Goal: Information Seeking & Learning: Compare options

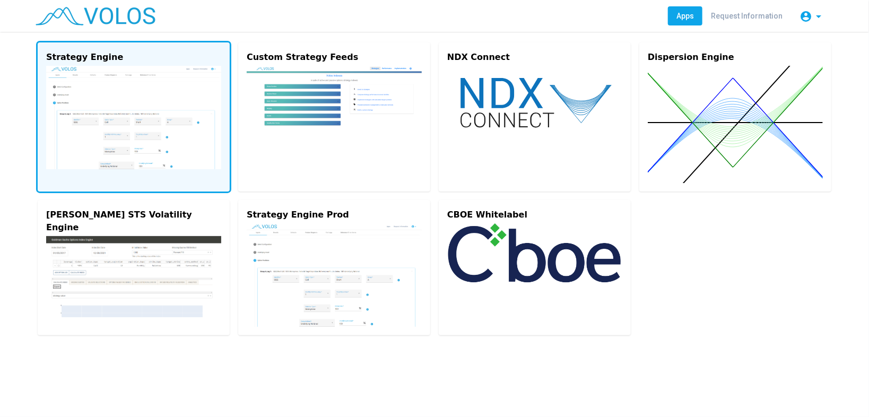
click at [123, 101] on img at bounding box center [133, 117] width 175 height 103
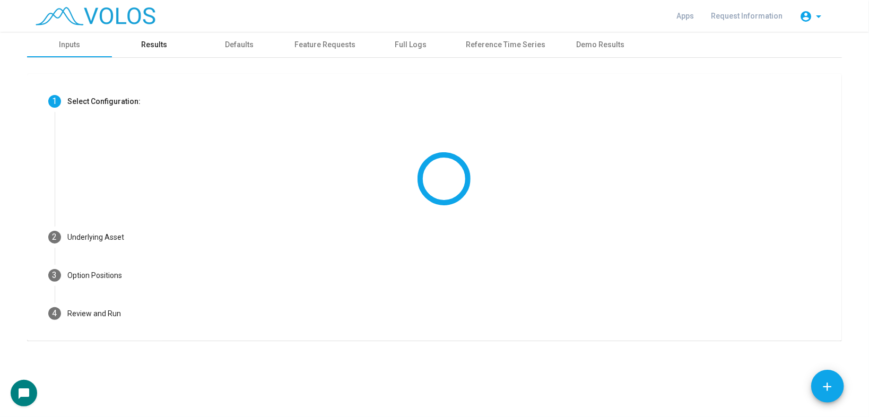
click at [145, 45] on div "Results" at bounding box center [155, 44] width 26 height 11
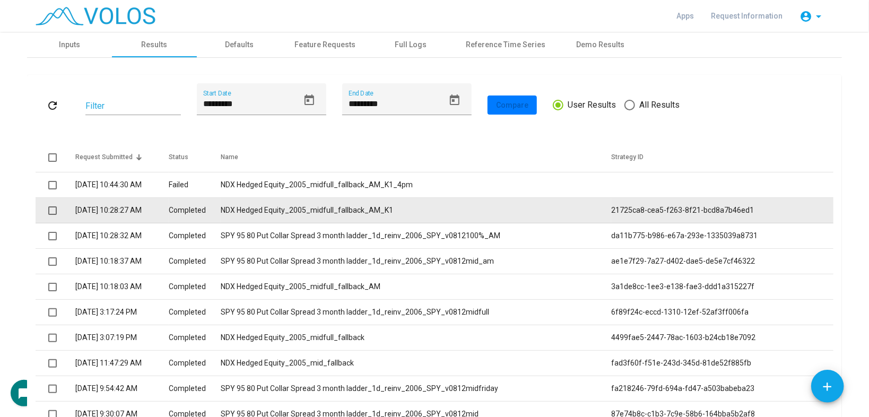
click at [48, 212] on span at bounding box center [52, 210] width 8 height 8
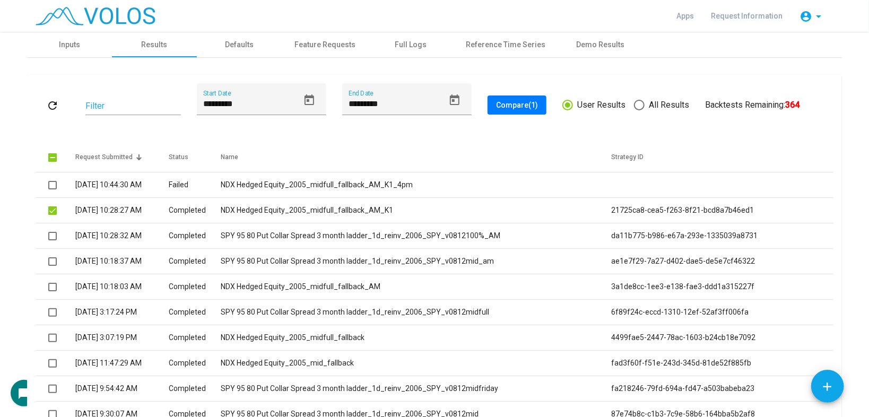
click at [518, 103] on span "Compare (1)" at bounding box center [517, 105] width 42 height 8
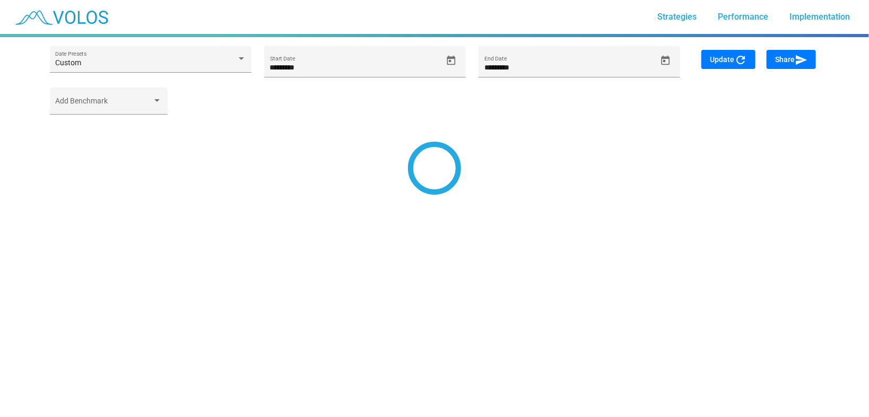
type input "*********"
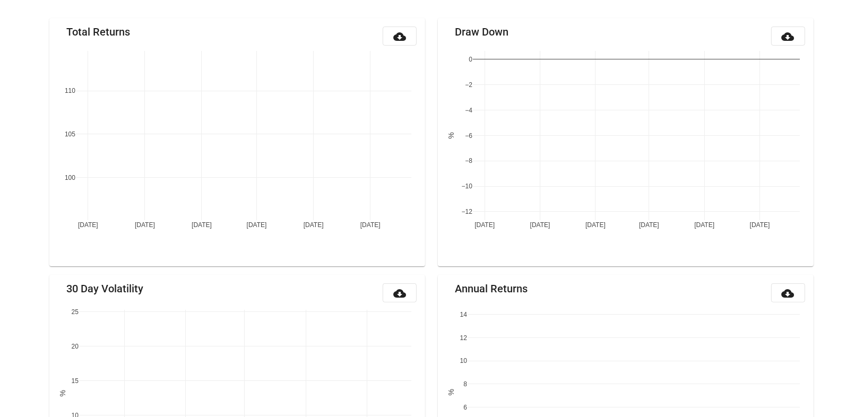
scroll to position [124, 0]
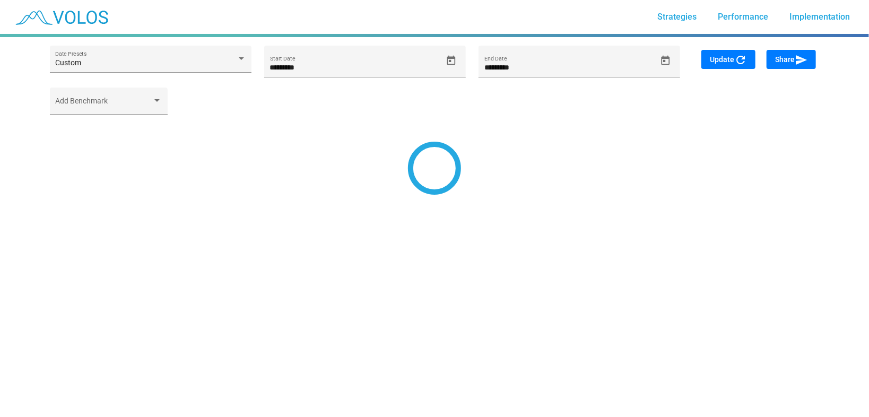
type input "*********"
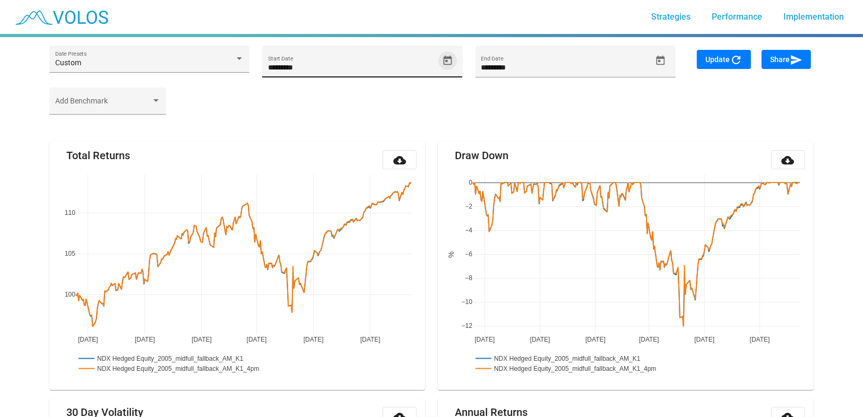
click at [451, 58] on icon "Open calendar" at bounding box center [448, 60] width 8 height 10
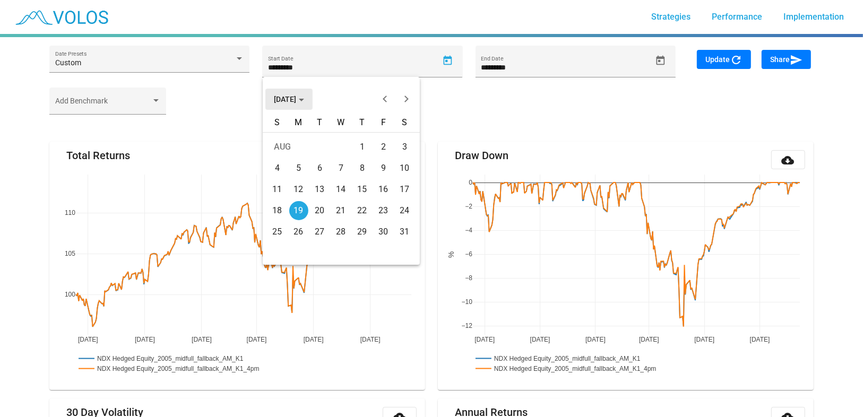
click at [285, 97] on span "AUG 2024" at bounding box center [289, 99] width 30 height 8
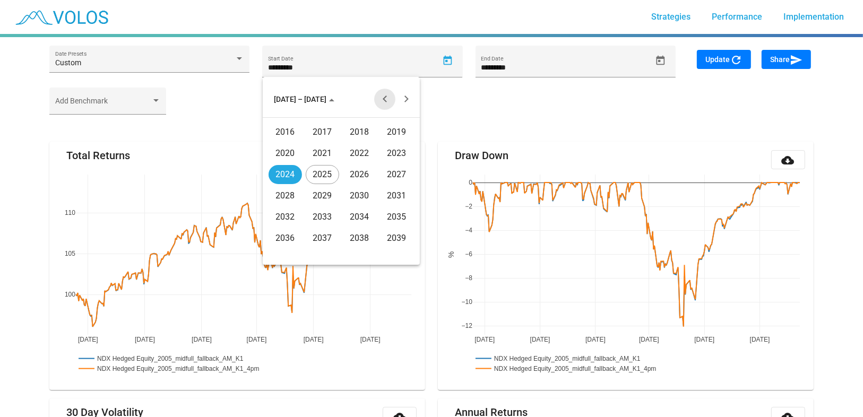
click at [383, 102] on button "Previous 20 years" at bounding box center [384, 99] width 21 height 21
click at [326, 195] on div "2005" at bounding box center [322, 195] width 33 height 19
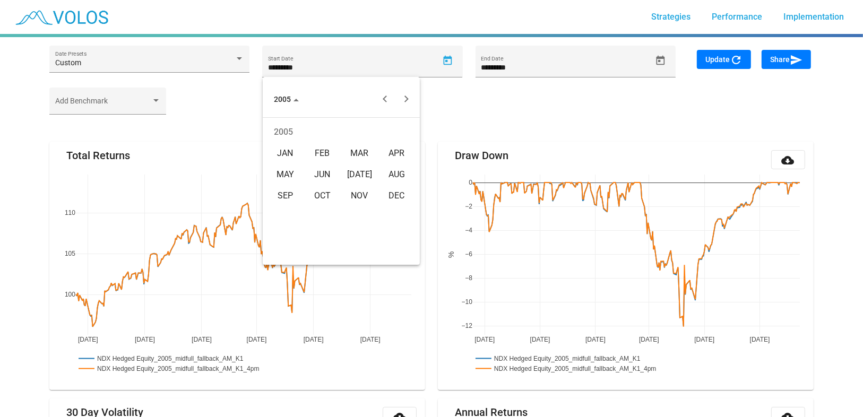
click at [278, 156] on div "JAN" at bounding box center [285, 153] width 33 height 19
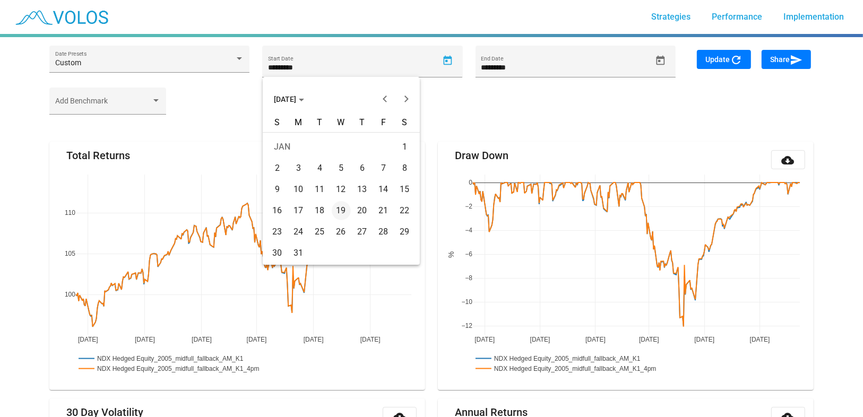
click at [380, 210] on div "21" at bounding box center [383, 210] width 19 height 19
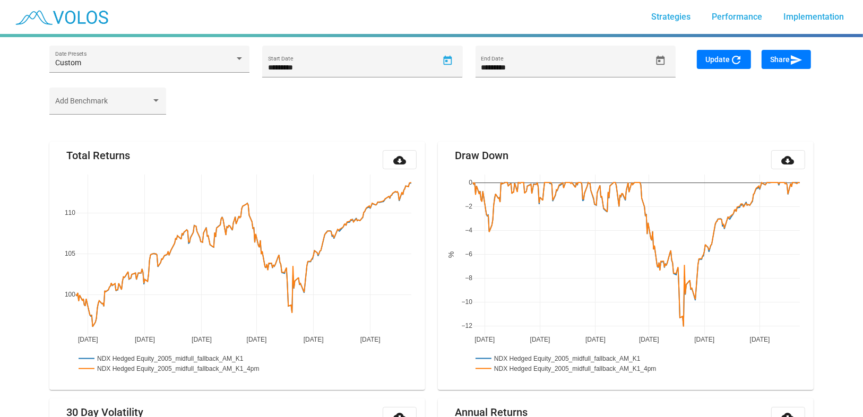
type input "*********"
click at [709, 65] on button "Update refresh" at bounding box center [724, 59] width 54 height 19
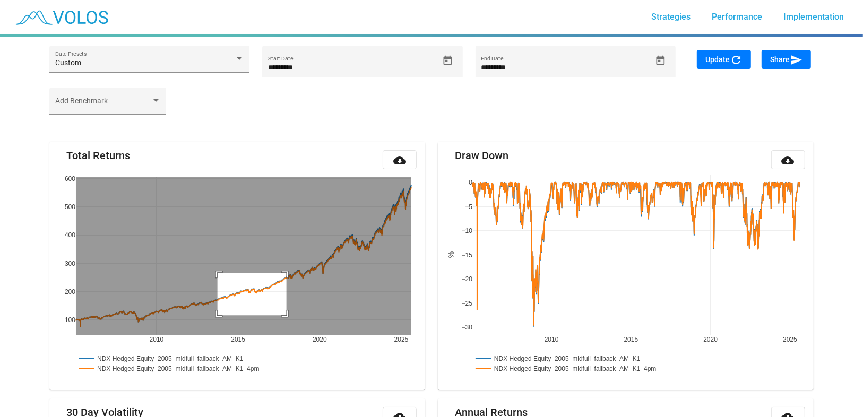
drag, startPoint x: 218, startPoint y: 272, endPoint x: 287, endPoint y: 315, distance: 81.0
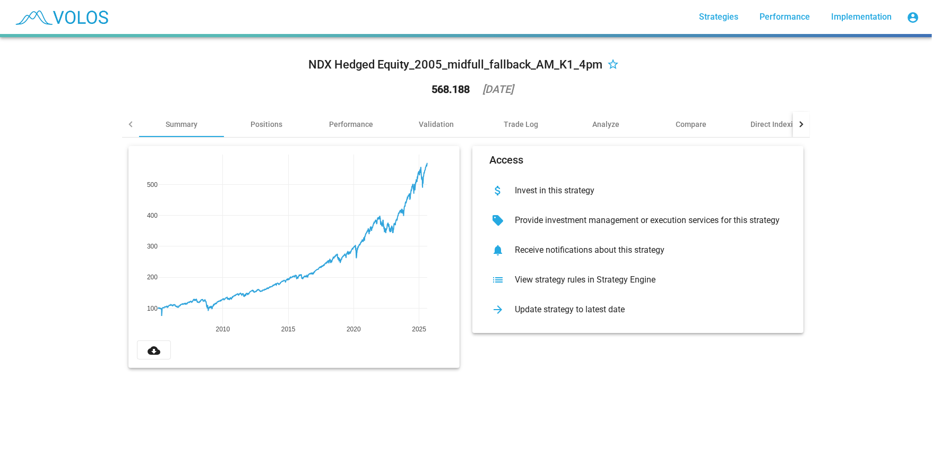
click at [466, 237] on div "Access attach_money Invest in this strategy sell Provide investment management …" at bounding box center [638, 257] width 344 height 222
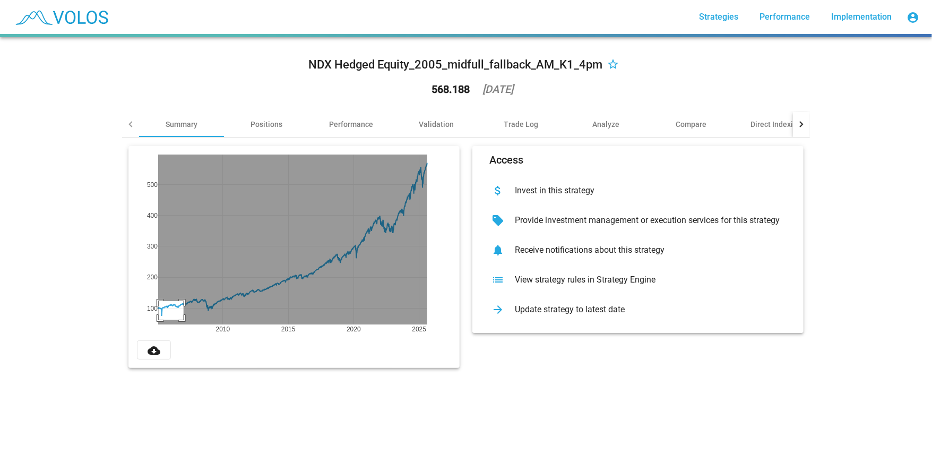
drag, startPoint x: 155, startPoint y: 301, endPoint x: 180, endPoint y: 319, distance: 31.1
